Goal: Task Accomplishment & Management: Manage account settings

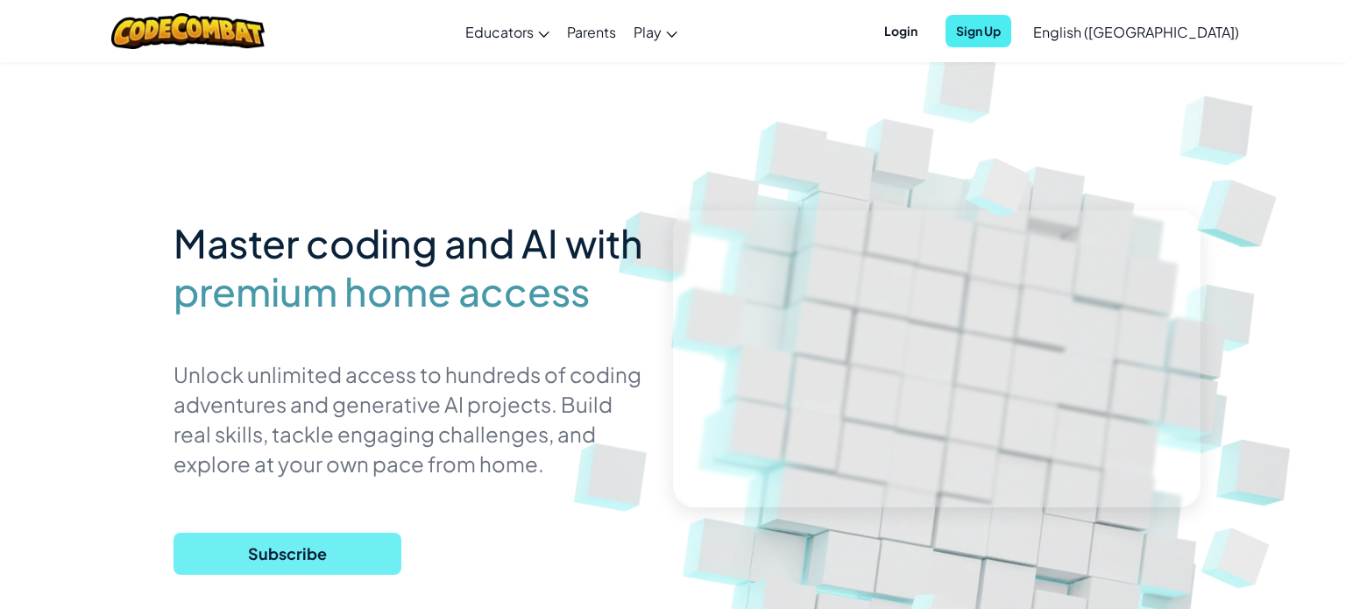
click at [330, 556] on span "Subscribe" at bounding box center [288, 554] width 228 height 42
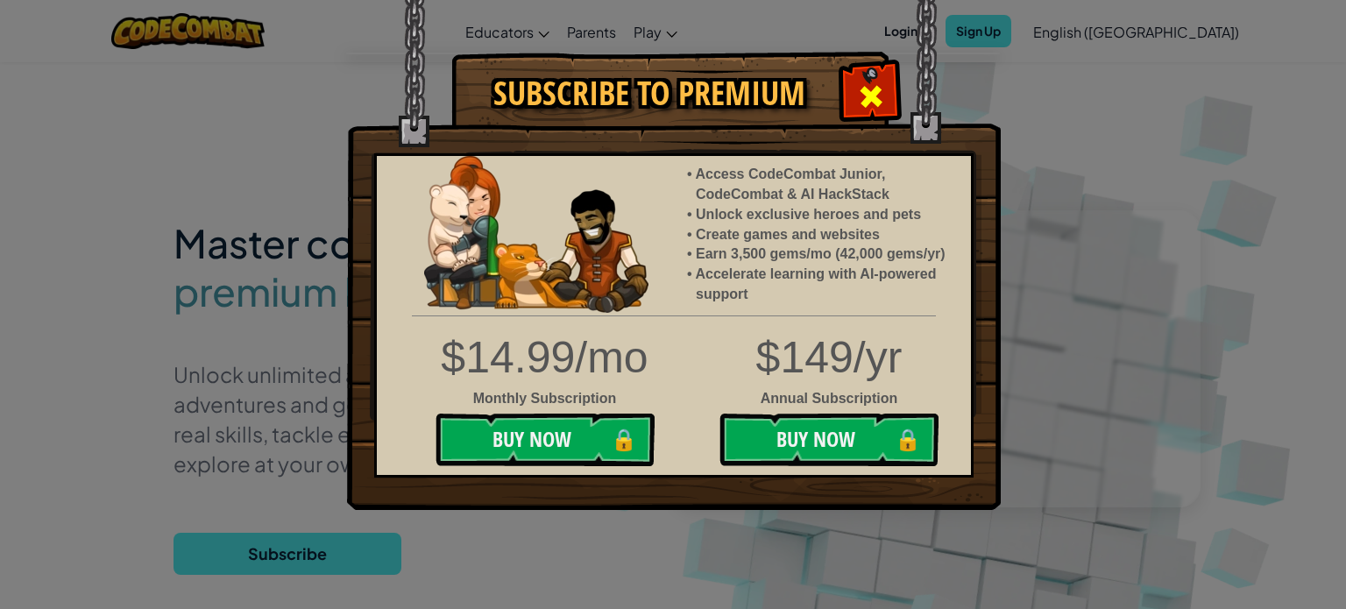
click at [873, 99] on span at bounding box center [871, 96] width 28 height 28
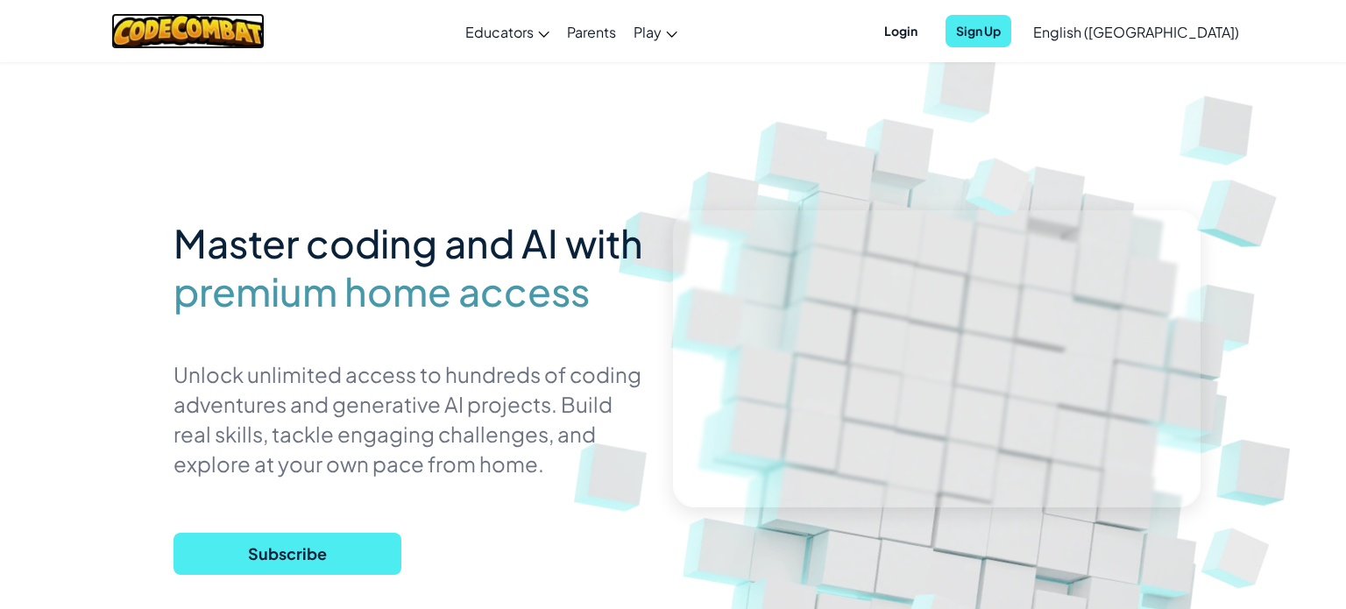
click at [262, 41] on img at bounding box center [187, 31] width 153 height 36
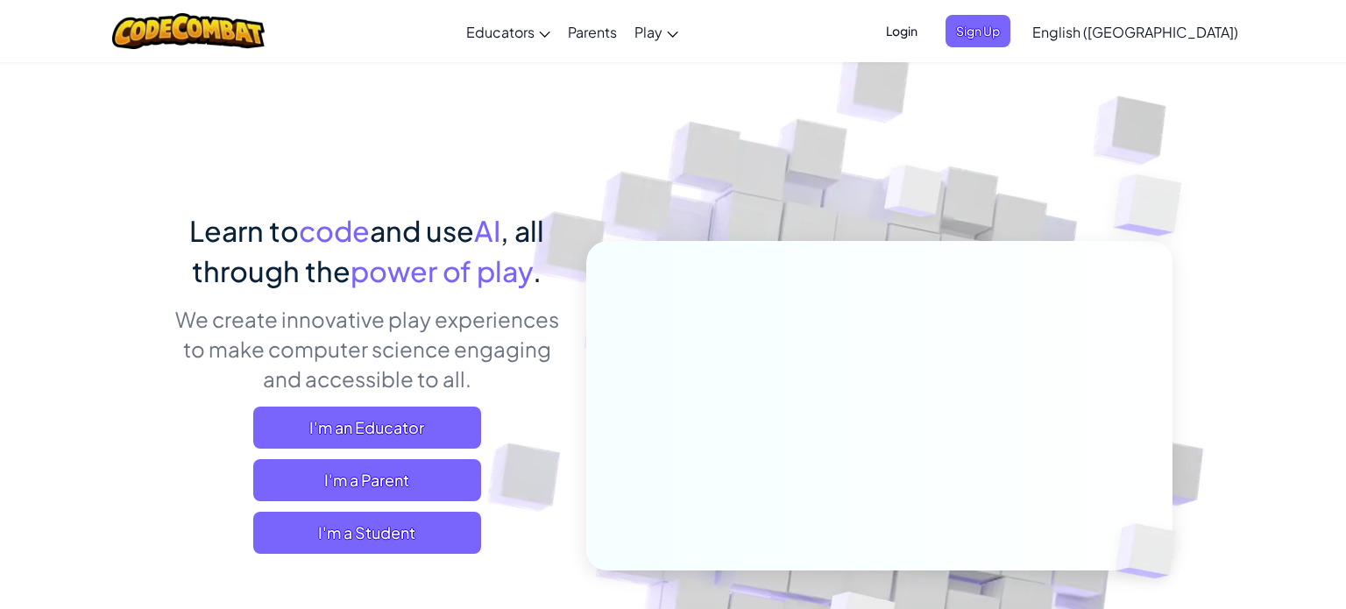
click at [994, 49] on div "Login Sign Up English ([GEOGRAPHIC_DATA]) English ([GEOGRAPHIC_DATA]) English (…" at bounding box center [1057, 31] width 380 height 47
click at [928, 39] on span "Login" at bounding box center [901, 31] width 53 height 32
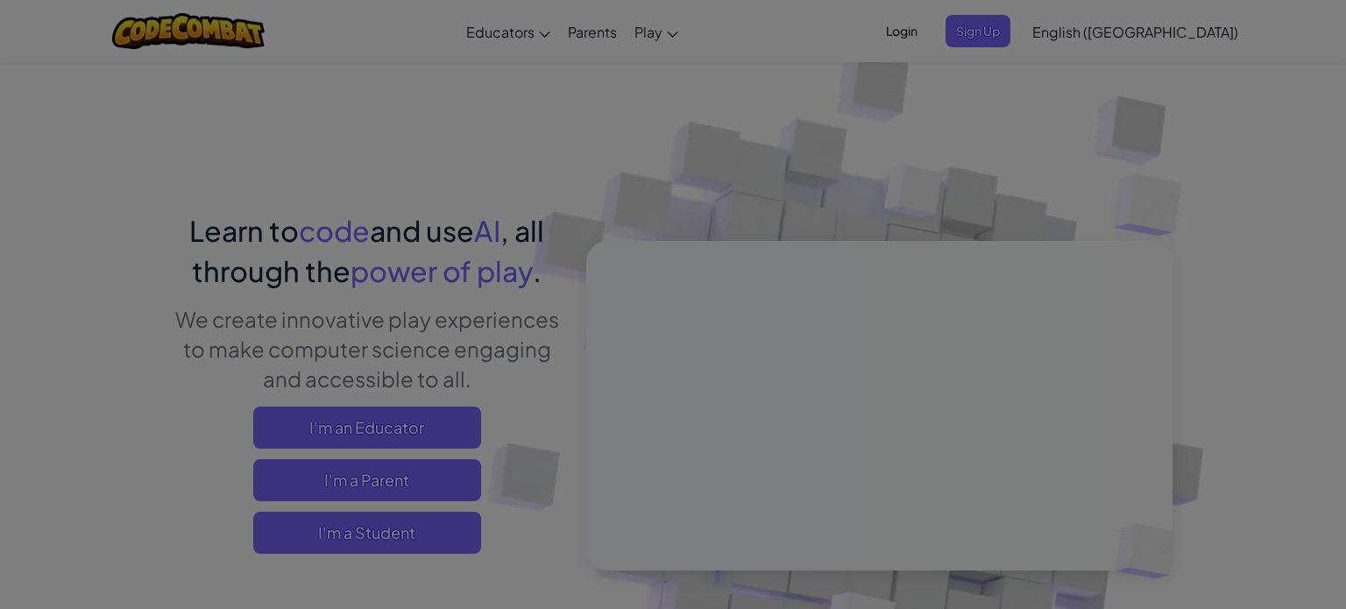
click at [0, 0] on img at bounding box center [0, 0] width 0 height 0
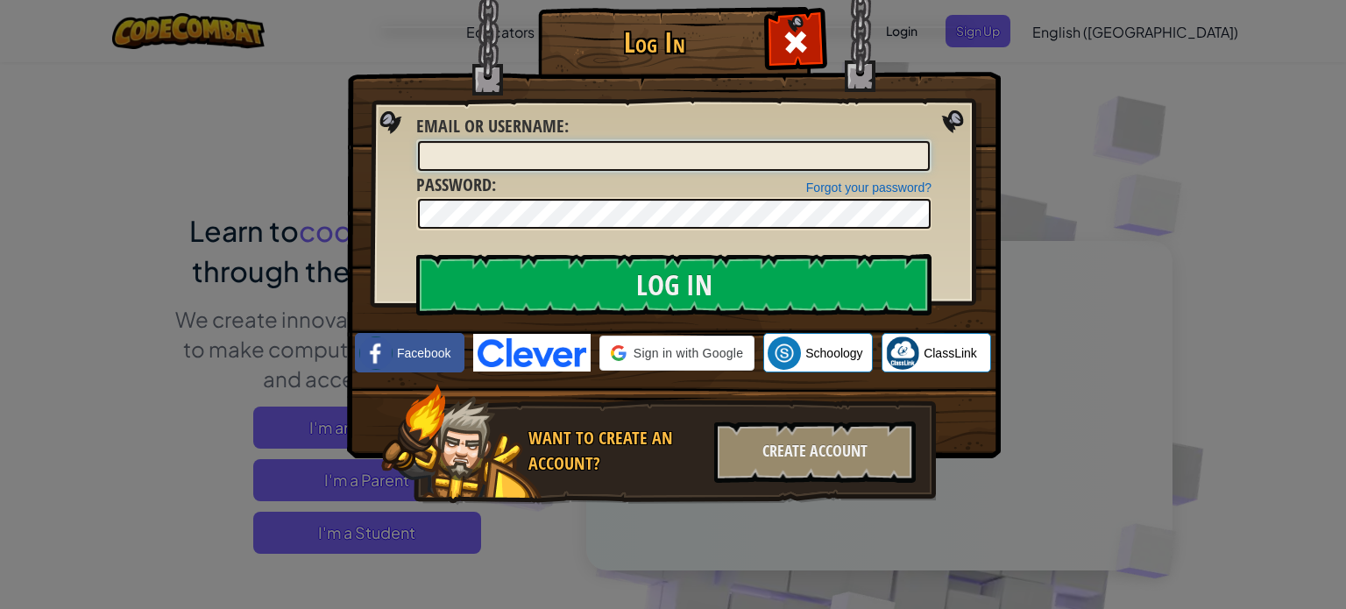
type input "colinmcd"
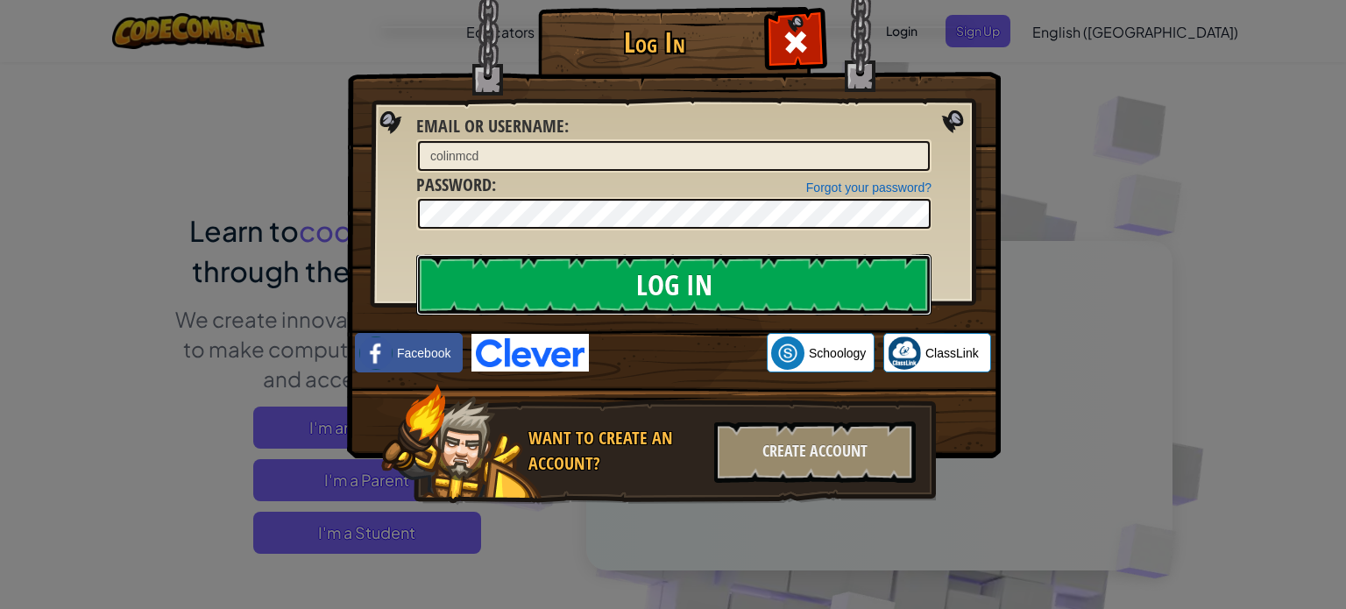
click at [777, 295] on input "Log In" at bounding box center [673, 284] width 515 height 61
